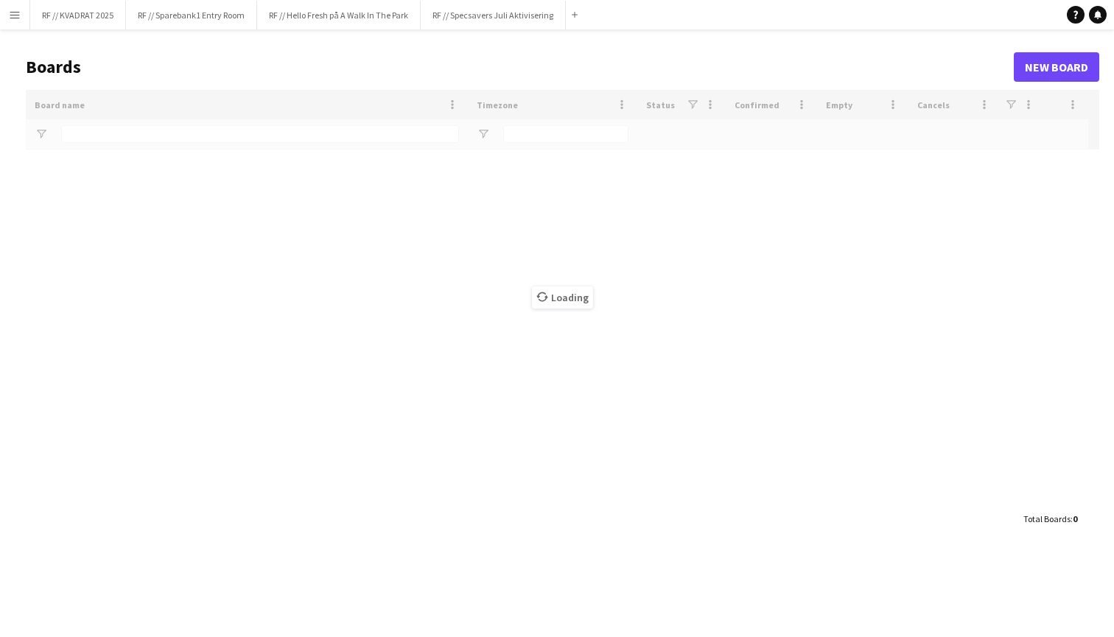
type input "*****"
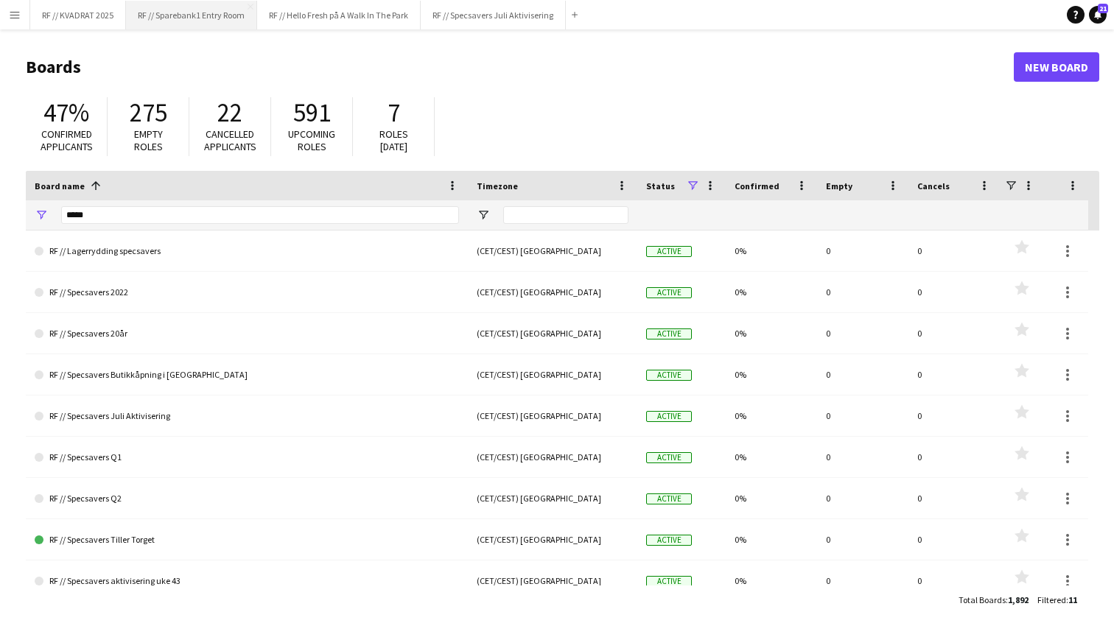
click at [187, 20] on button "RF // Sparebank1 Entry Room Close" at bounding box center [191, 15] width 131 height 29
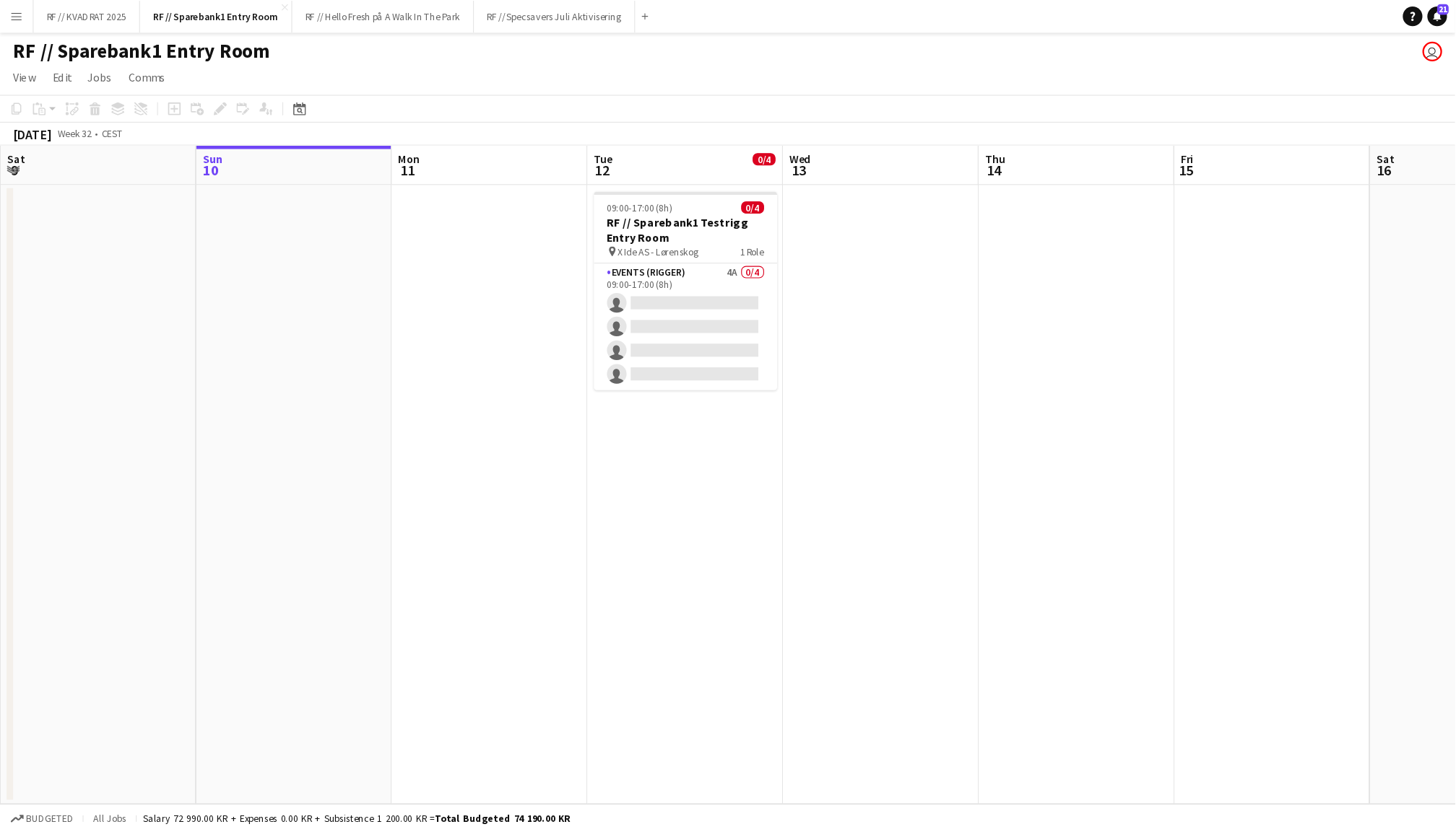
scroll to position [0, 344]
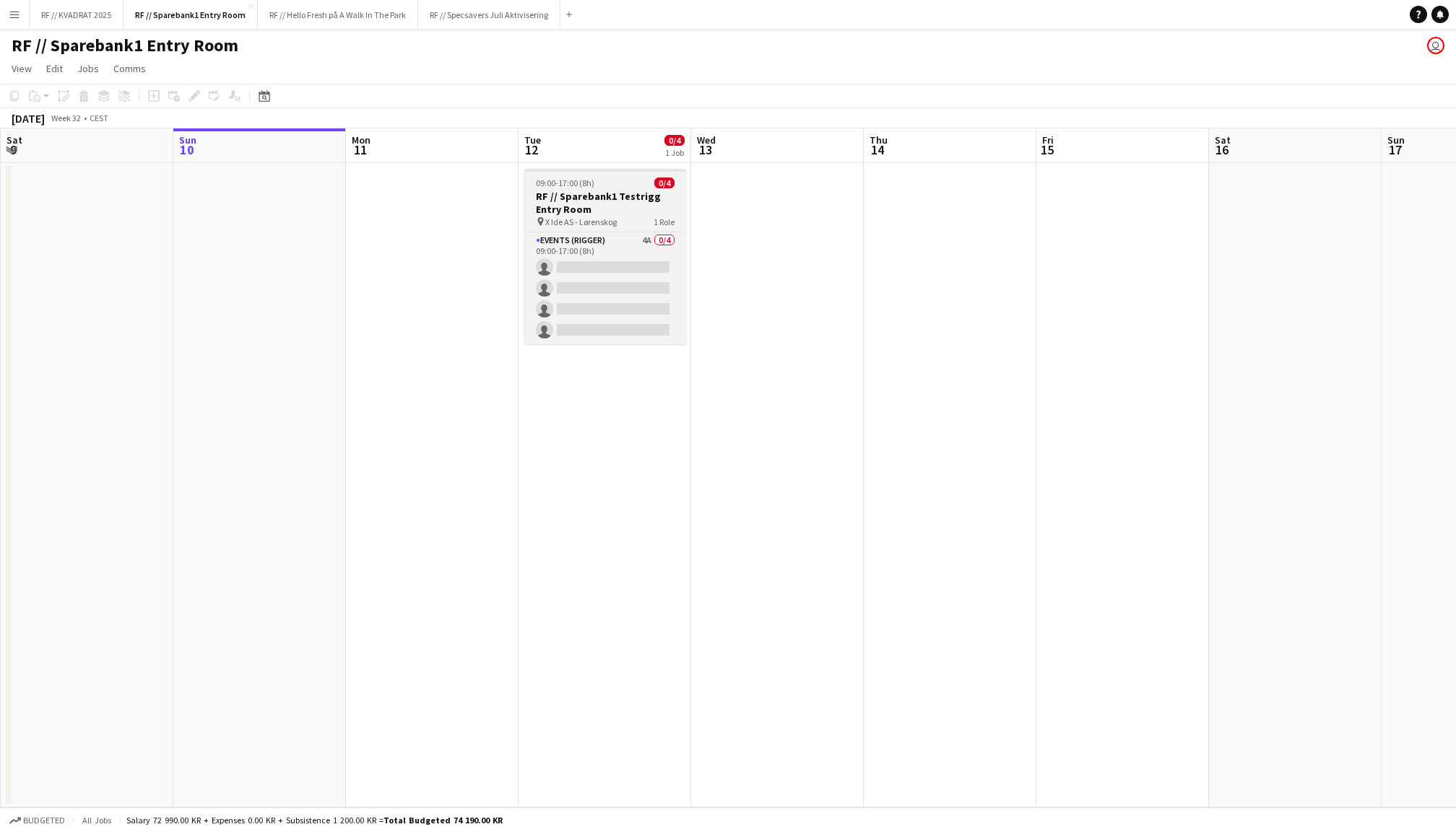
click at [621, 186] on div "09:00-17:00 (8h) 0/4" at bounding box center [605, 182] width 162 height 11
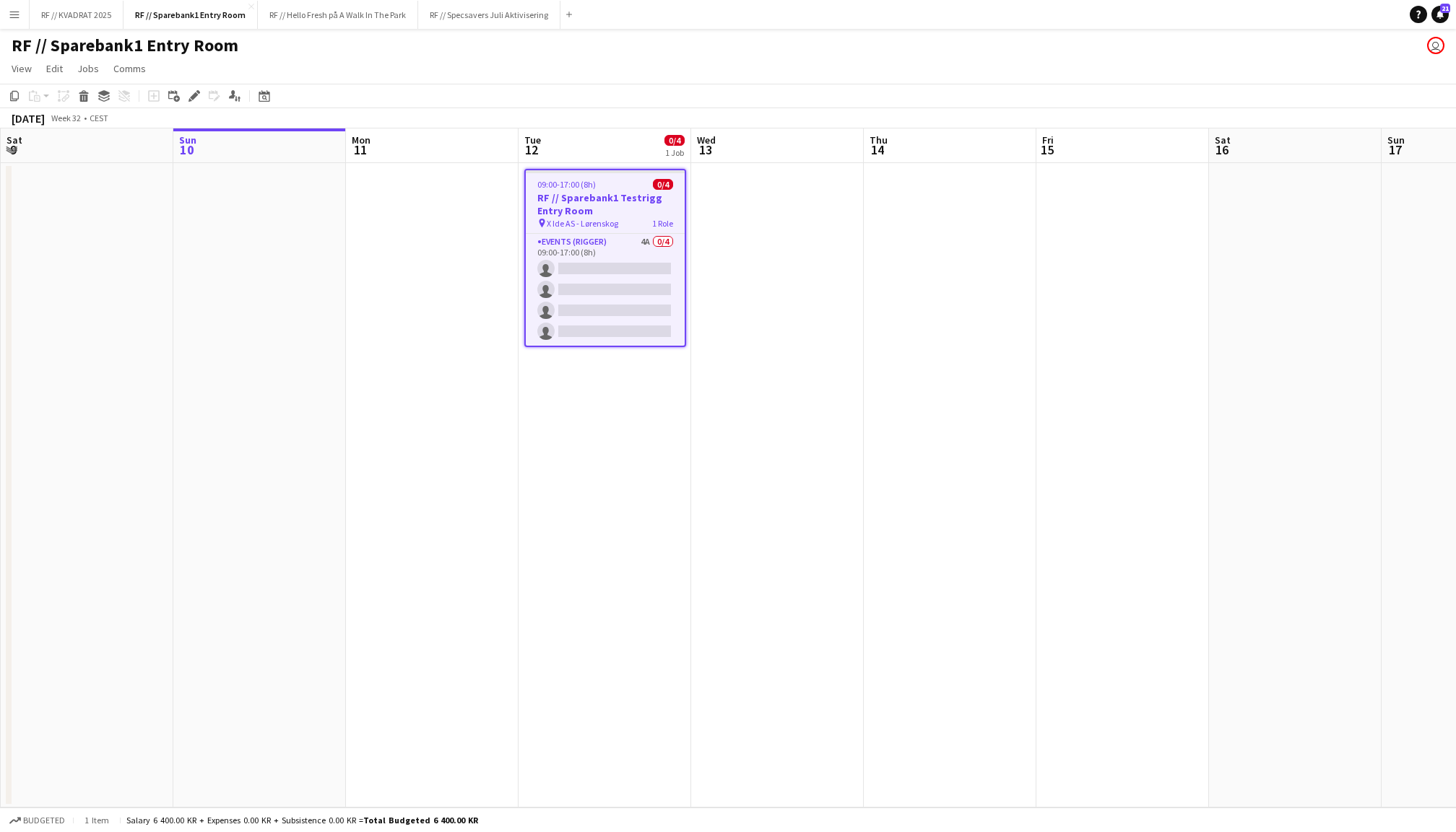
scroll to position [0, 344]
click at [195, 94] on icon at bounding box center [194, 96] width 8 height 8
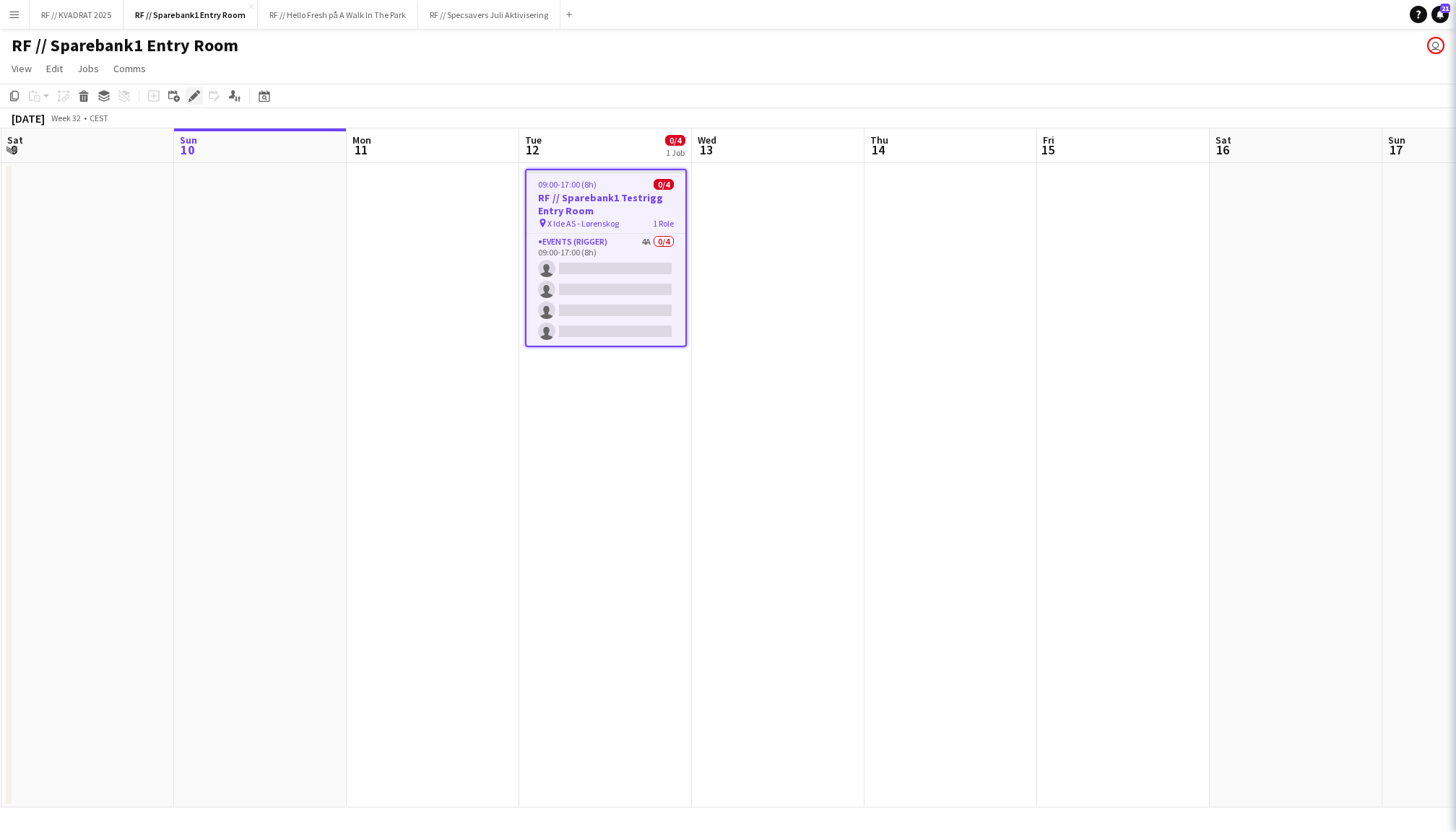
type input "*******"
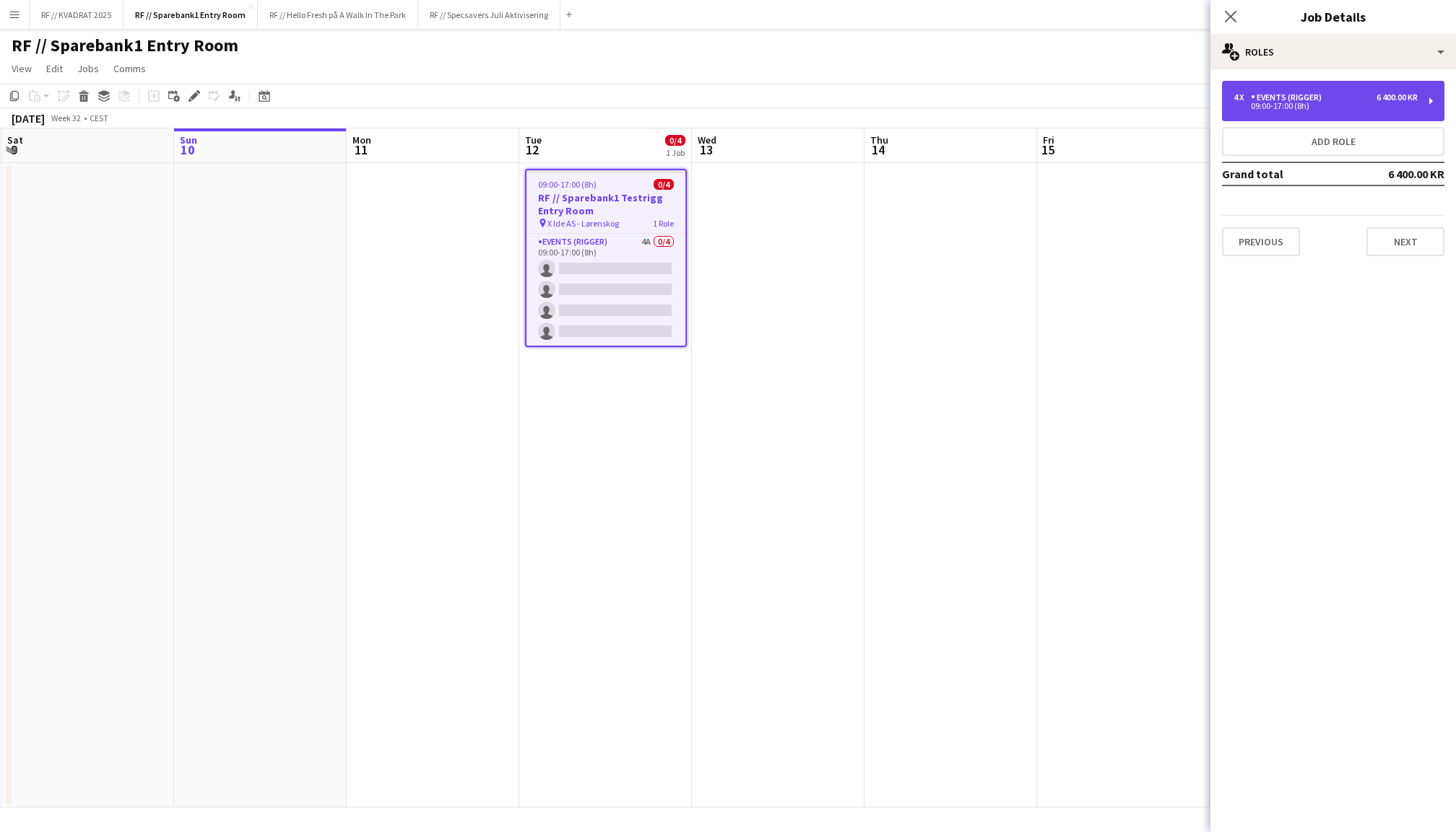
click at [1294, 105] on div "09:00-17:00 (8h)" at bounding box center [1326, 106] width 184 height 7
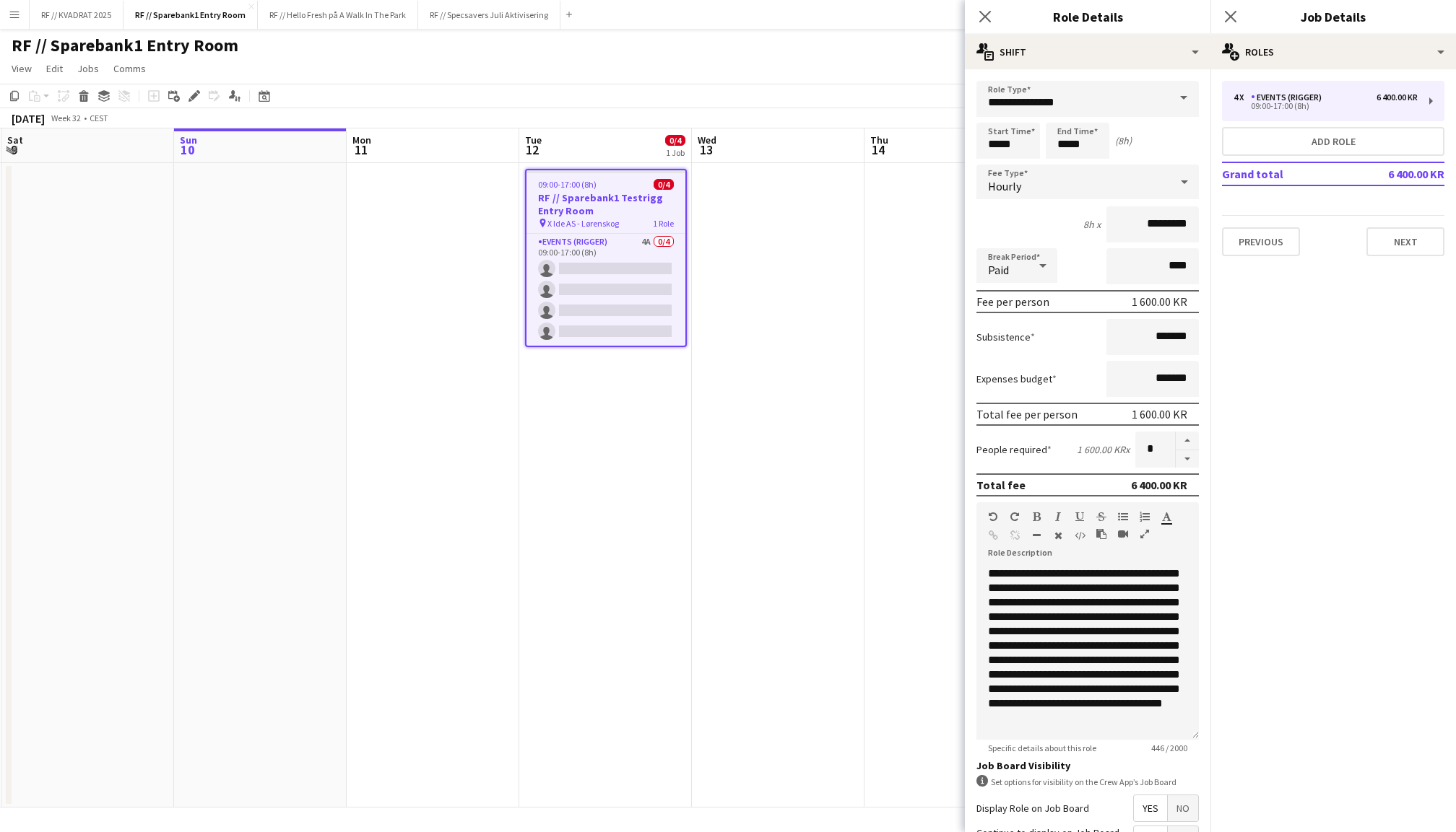
click at [1262, 226] on div "Previous Next" at bounding box center [1332, 235] width 223 height 41
click at [1262, 240] on button "Previous" at bounding box center [1261, 241] width 78 height 28
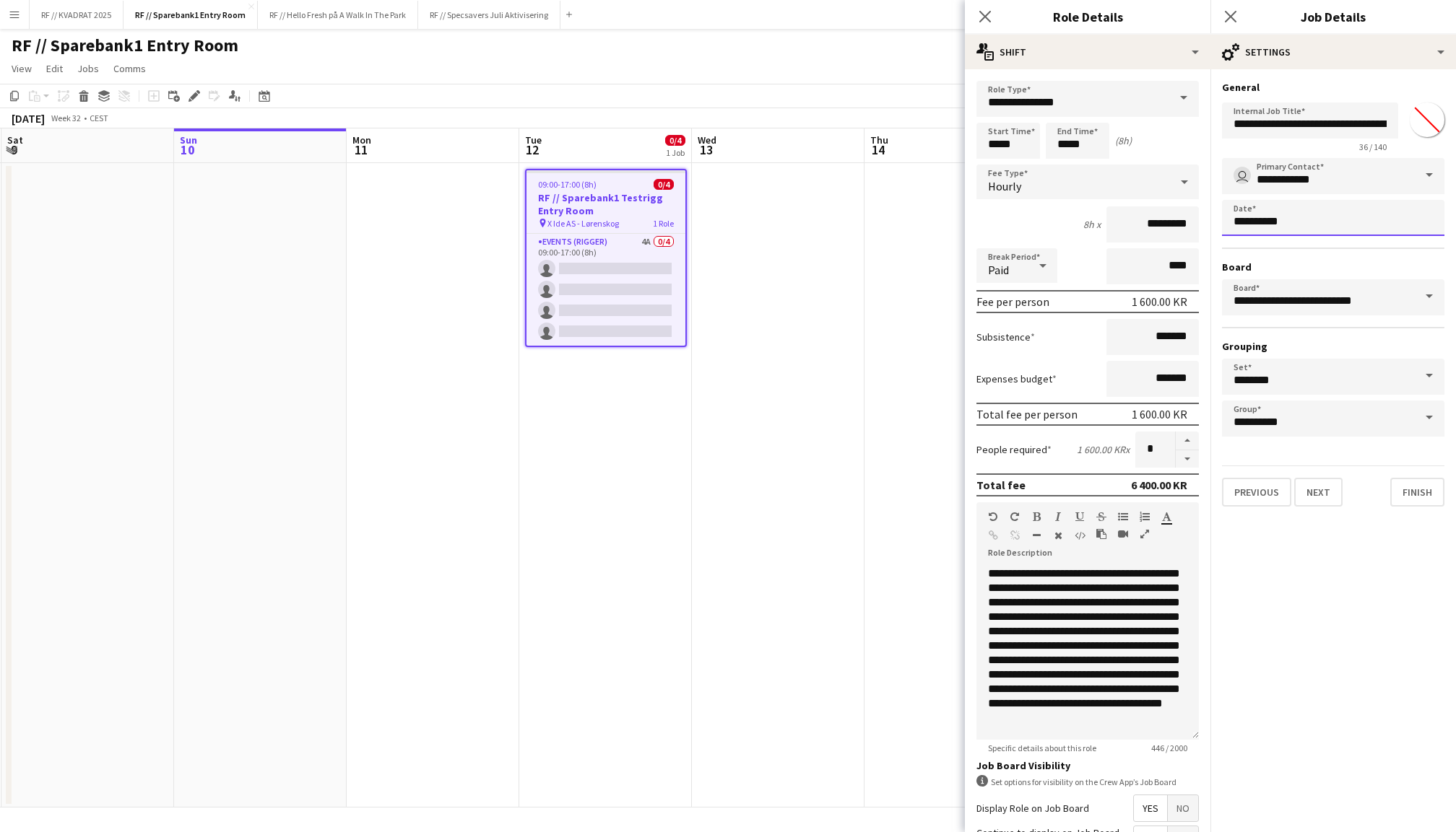
click at [1261, 225] on body "Menu Boards Boards Boards All jobs Status Workforce Workforce My Workforce Recr…" at bounding box center [728, 416] width 1456 height 832
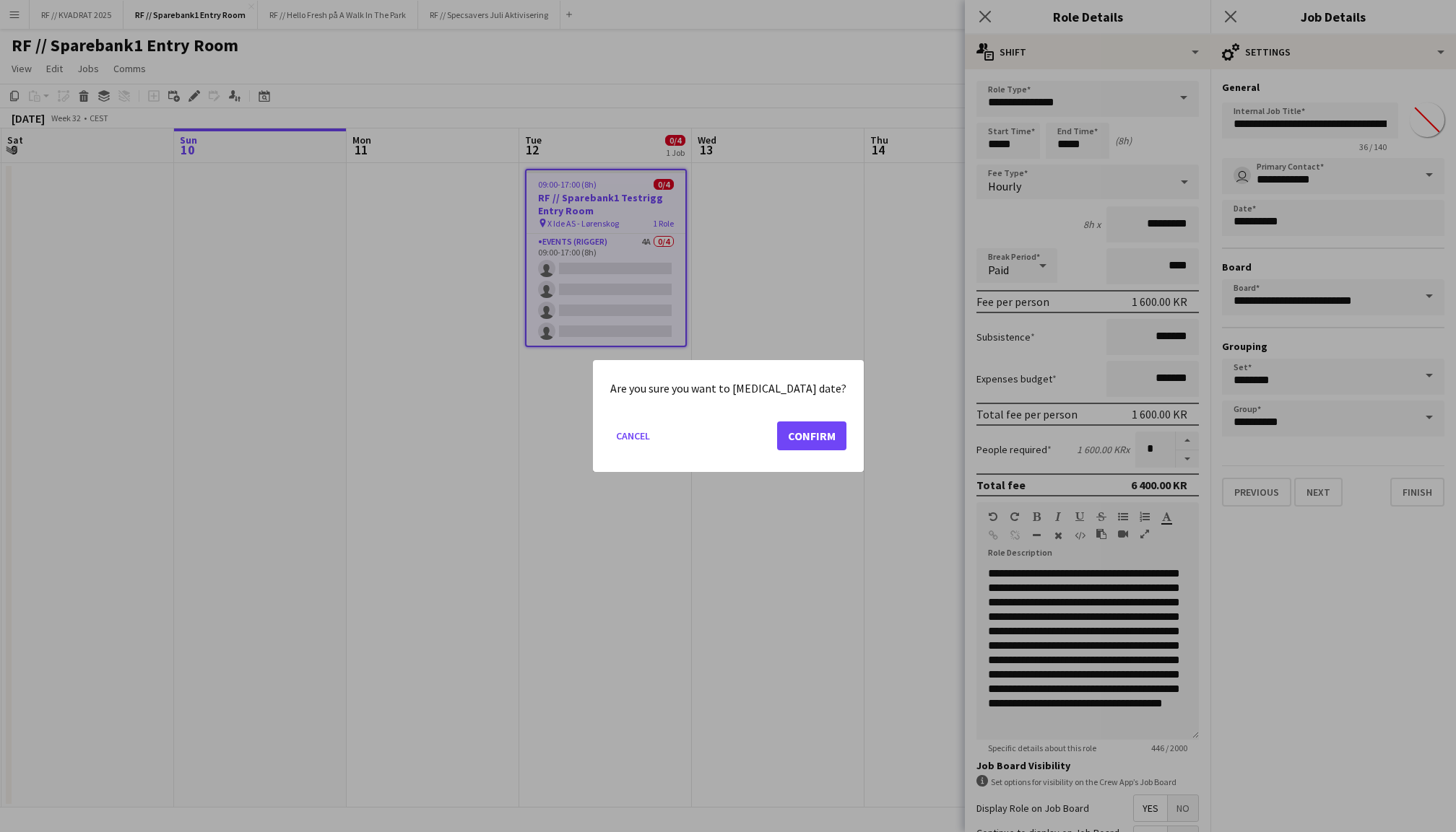
click at [791, 434] on button "Confirm" at bounding box center [811, 435] width 70 height 28
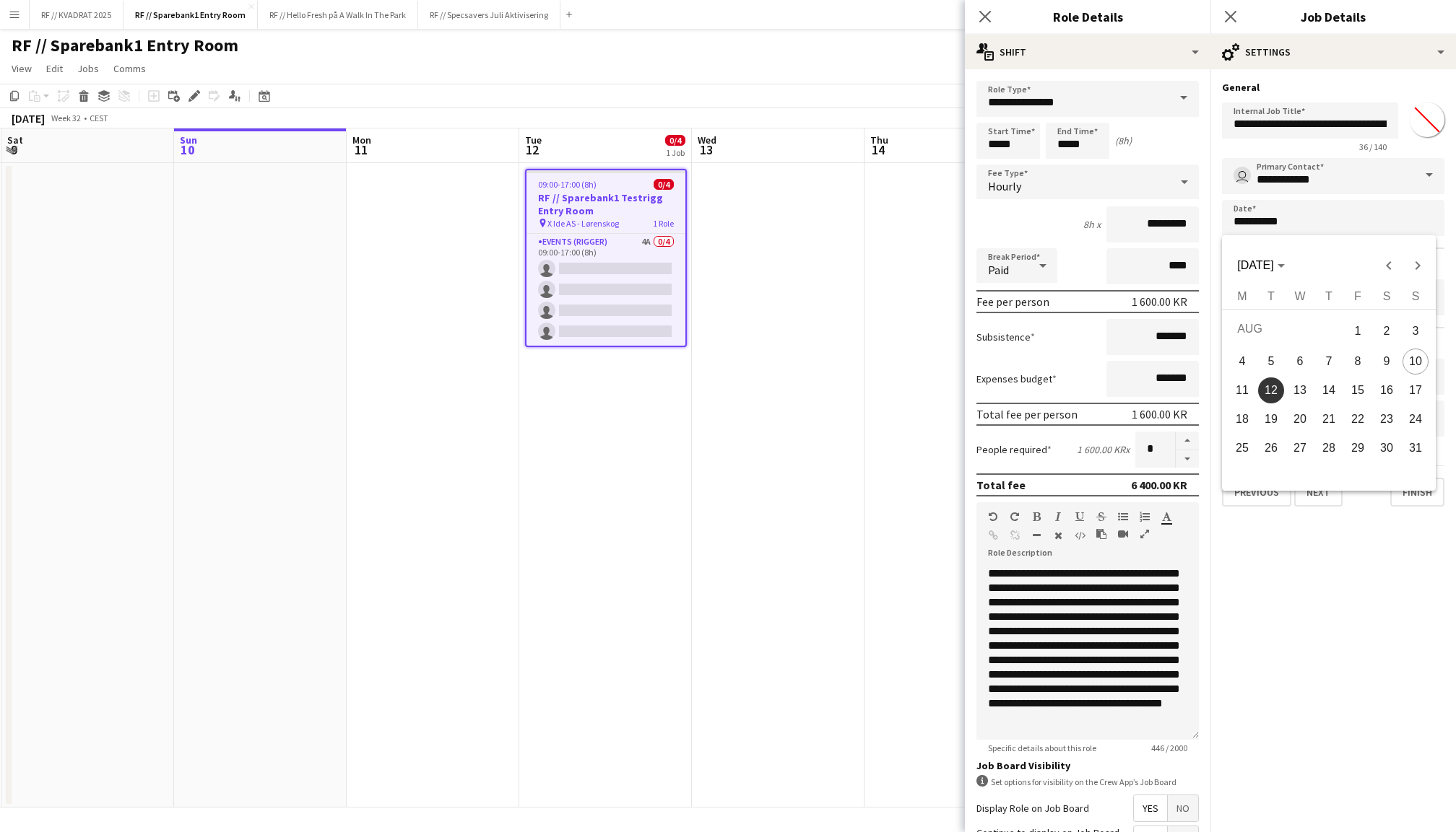
click at [1330, 387] on span "14" at bounding box center [1329, 390] width 26 height 26
type input "**********"
click at [1424, 497] on button "Finish" at bounding box center [1417, 492] width 54 height 28
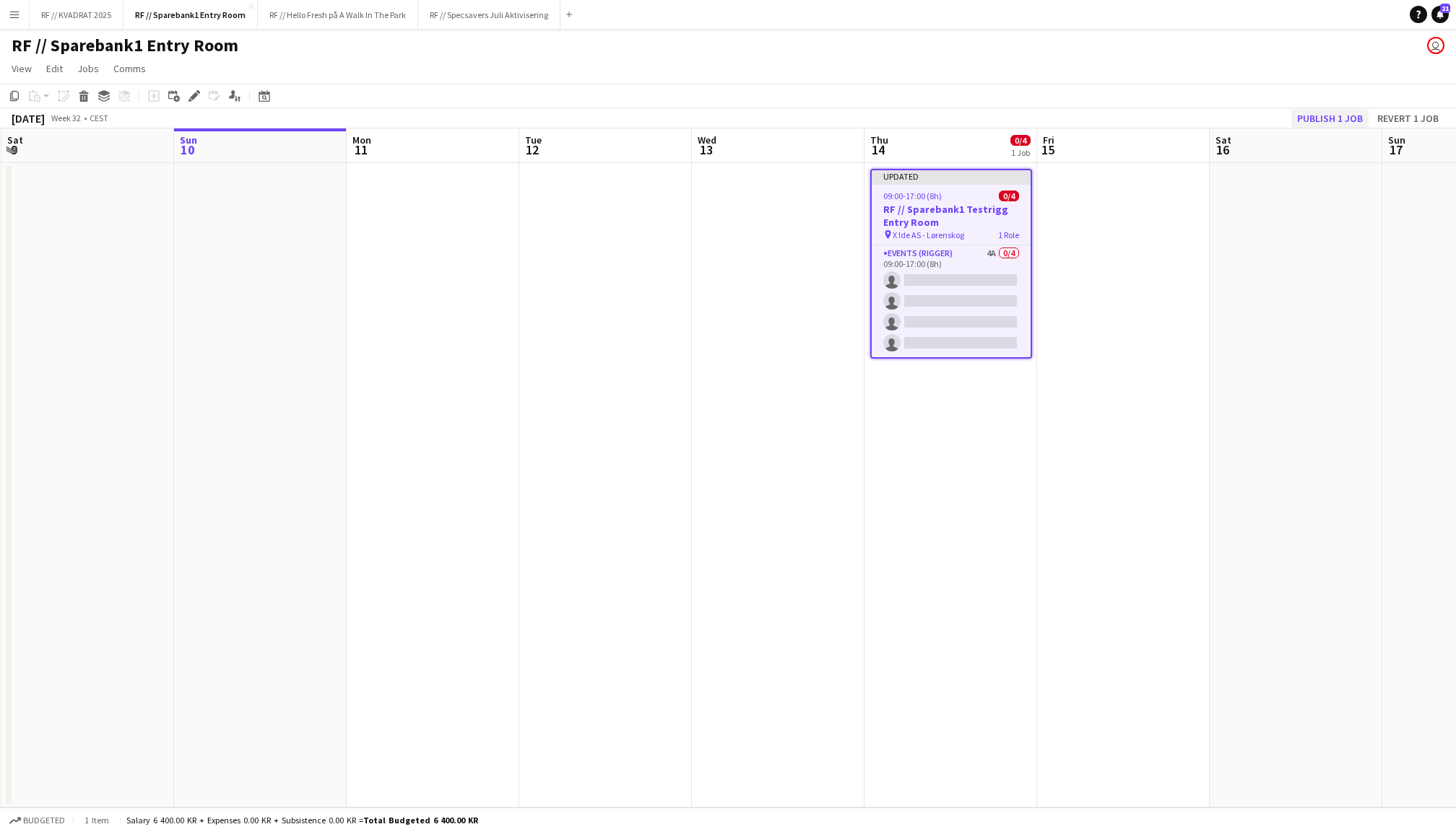
click at [1323, 124] on button "Publish 1 job" at bounding box center [1330, 118] width 77 height 19
